Goal: Task Accomplishment & Management: Use online tool/utility

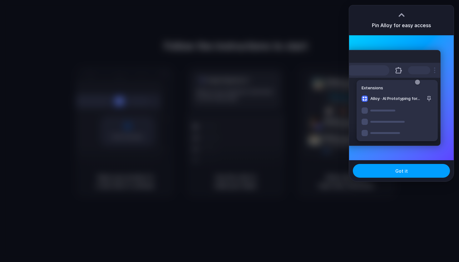
click at [417, 169] on button "Got it" at bounding box center [401, 171] width 97 height 14
